Goal: Navigation & Orientation: Find specific page/section

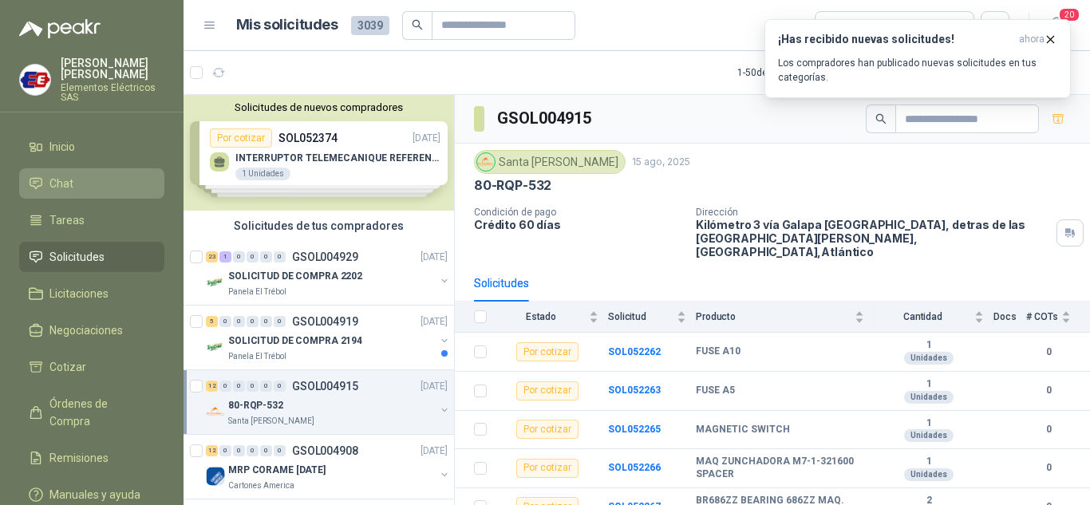
scroll to position [274, 0]
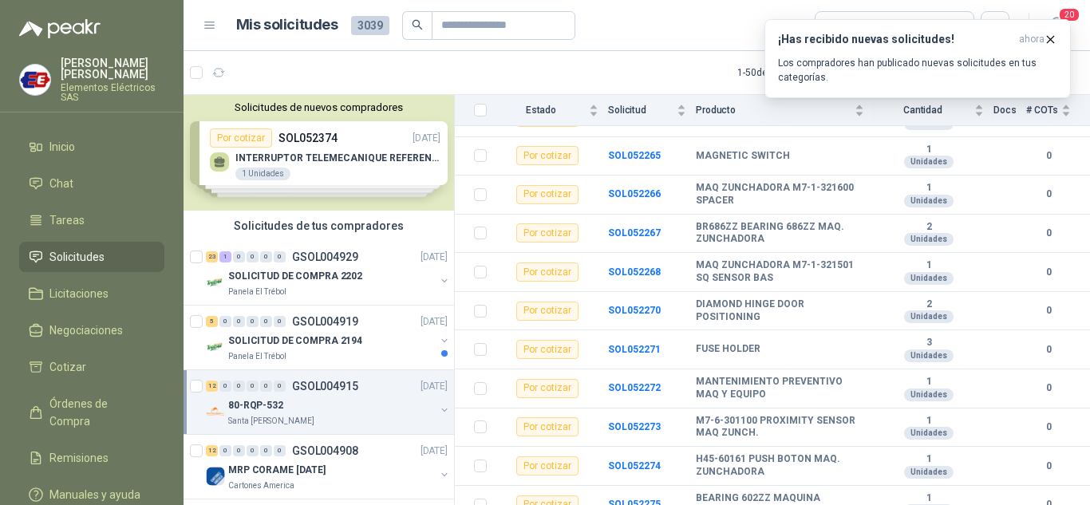
click at [56, 259] on span "Solicitudes" at bounding box center [76, 257] width 55 height 18
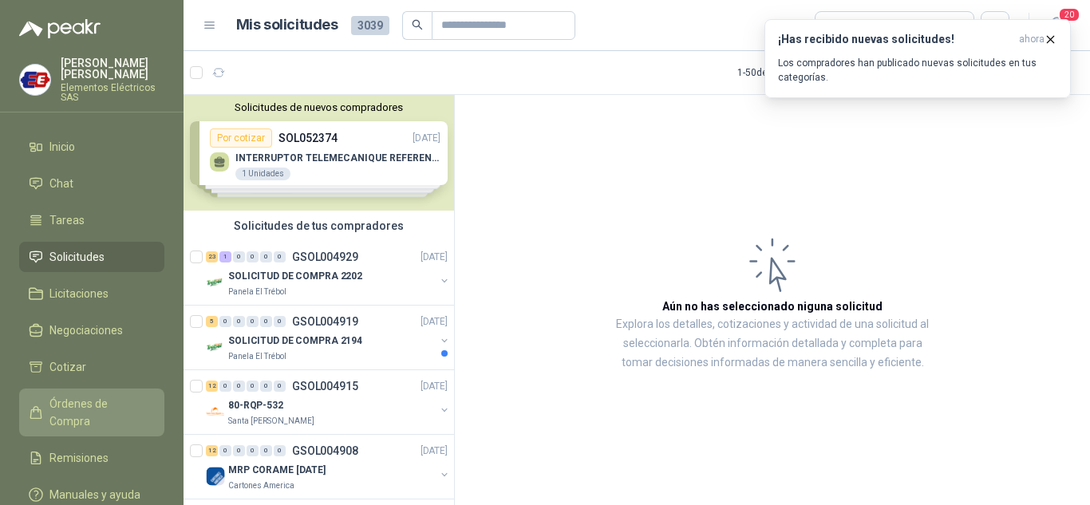
click at [63, 406] on span "Órdenes de Compra" at bounding box center [99, 412] width 100 height 35
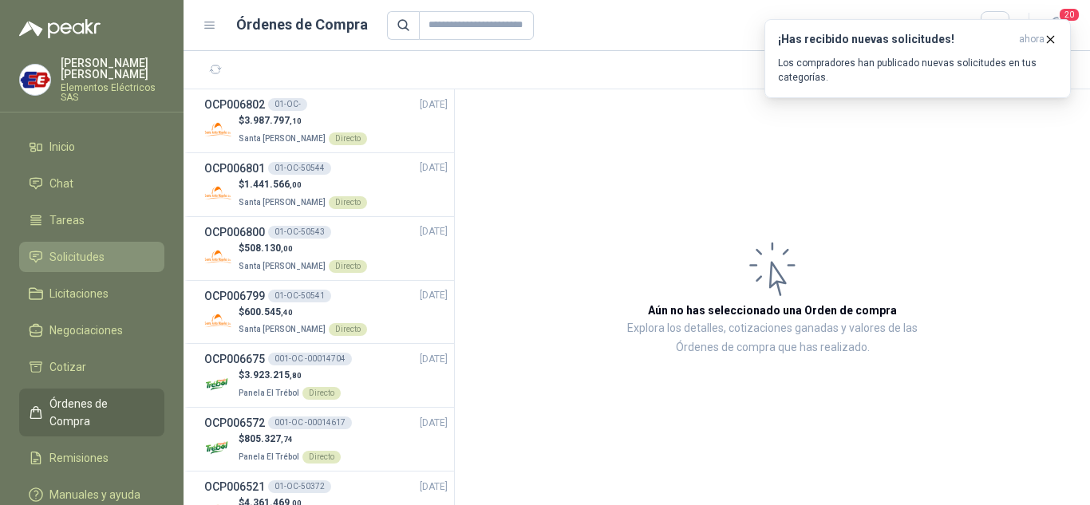
click at [80, 251] on span "Solicitudes" at bounding box center [76, 257] width 55 height 18
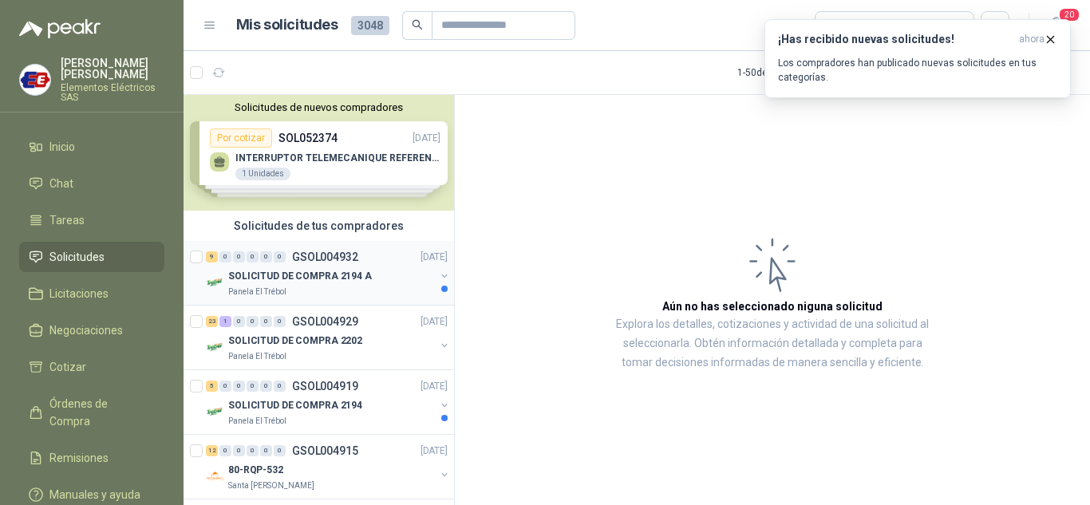
click at [270, 267] on div "SOLICITUD DE COMPRA 2194 A" at bounding box center [331, 276] width 207 height 19
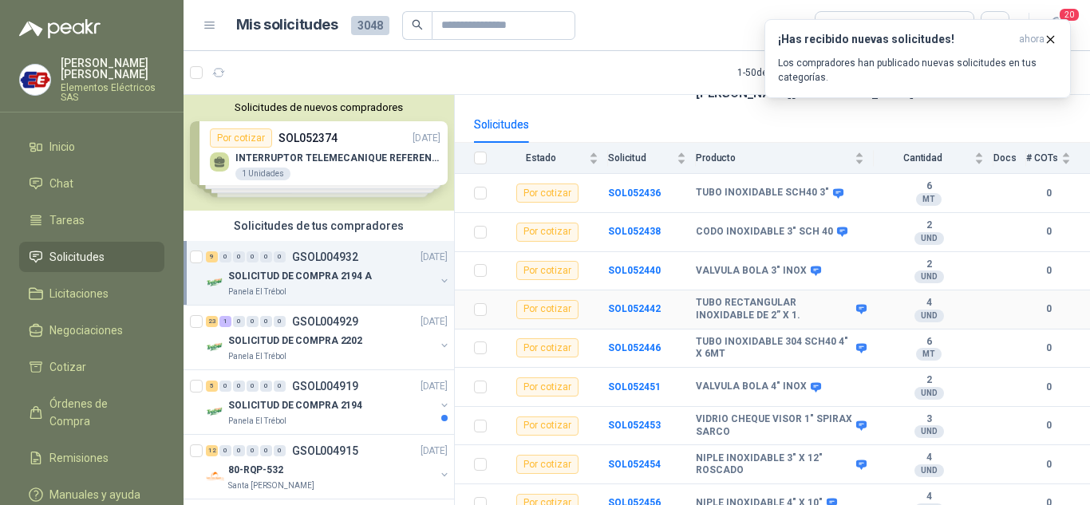
scroll to position [147, 0]
